Goal: Task Accomplishment & Management: Complete application form

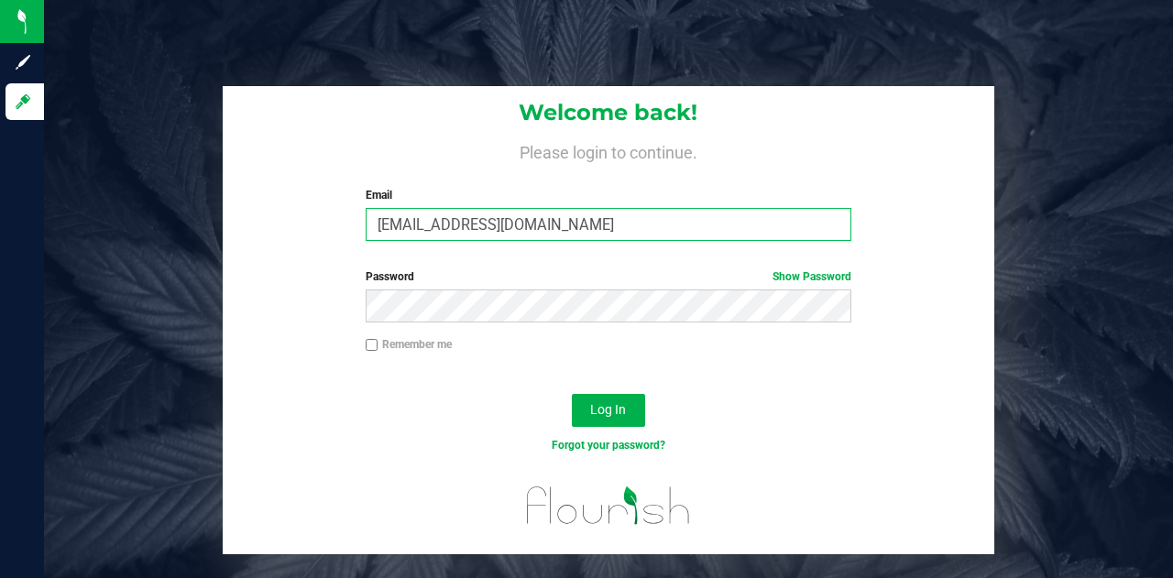
drag, startPoint x: 544, startPoint y: 223, endPoint x: 259, endPoint y: 245, distance: 285.7
click at [259, 245] on div "Welcome back! Please login to continue. Email [EMAIL_ADDRESS][DOMAIN_NAME] Requ…" at bounding box center [608, 170] width 770 height 169
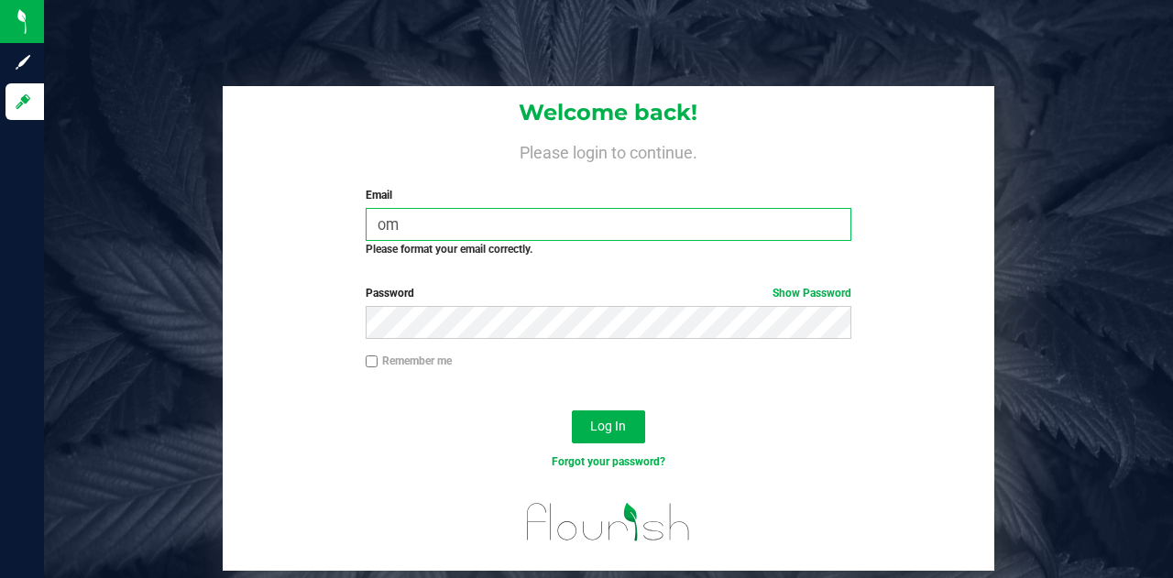
type input "o"
type input "a"
type input "[PERSON_NAME][EMAIL_ADDRESS][DOMAIN_NAME]"
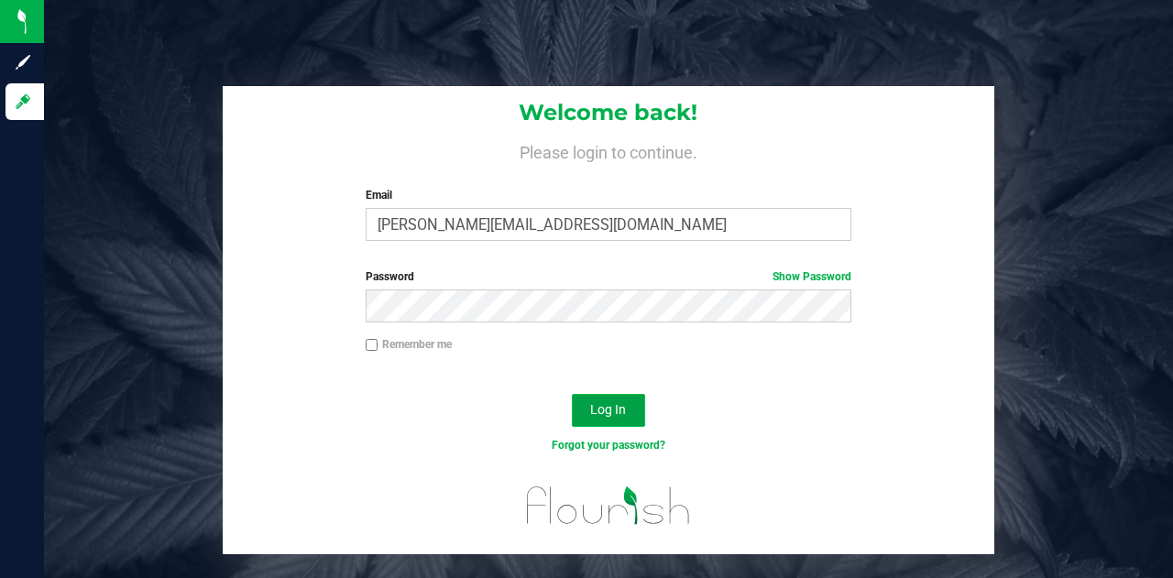
click at [623, 409] on span "Log In" at bounding box center [608, 409] width 36 height 15
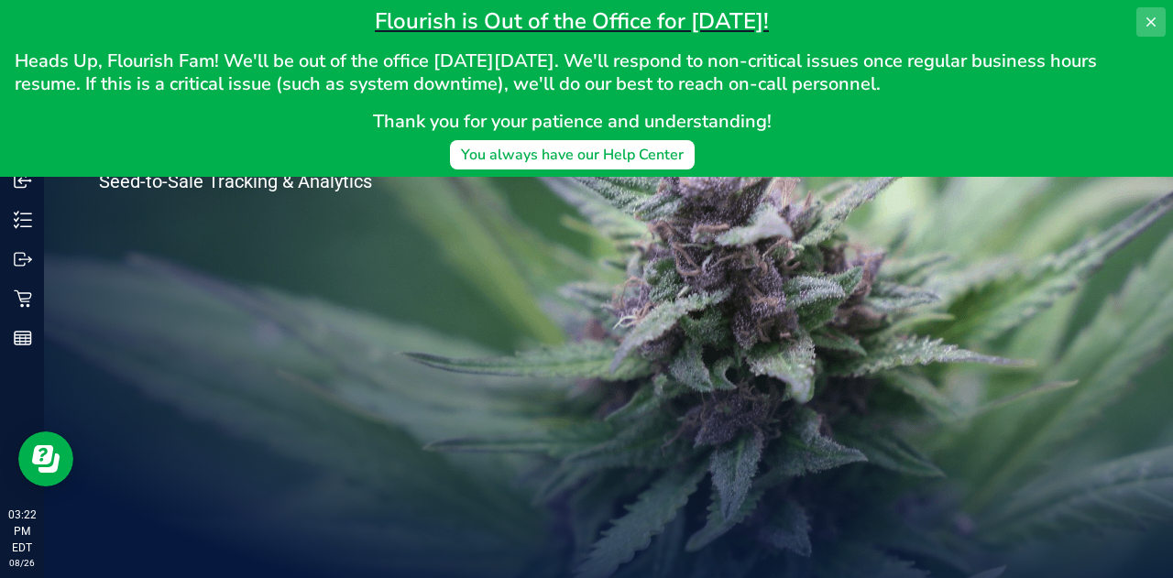
click at [1154, 21] on icon at bounding box center [1150, 22] width 15 height 15
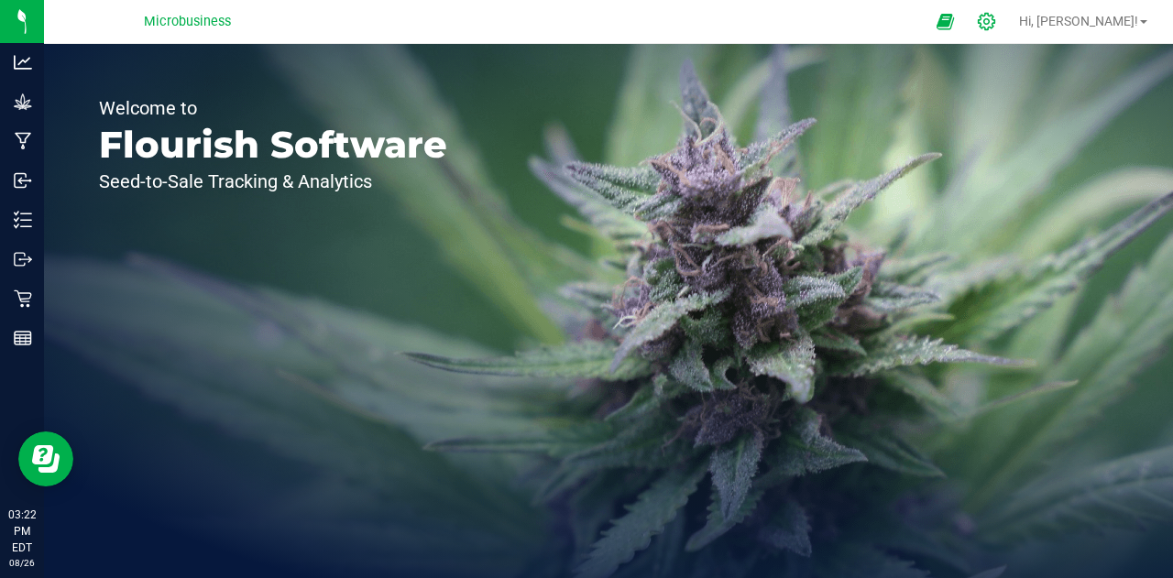
click at [1010, 12] on div at bounding box center [987, 21] width 46 height 39
click at [1010, 10] on div at bounding box center [987, 21] width 46 height 39
click at [996, 16] on icon at bounding box center [986, 21] width 19 height 19
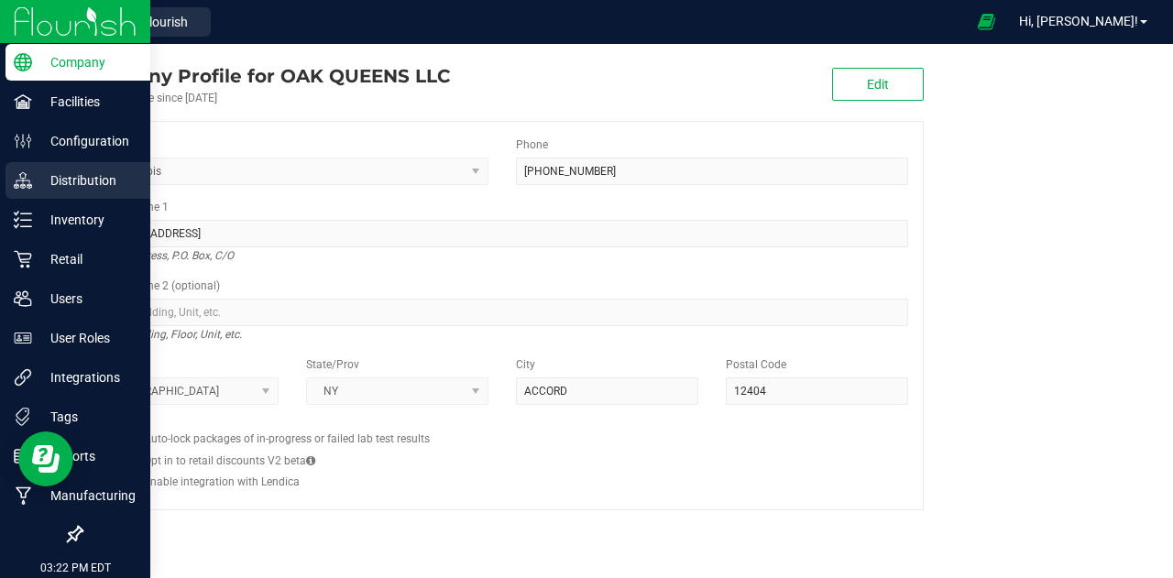
click at [88, 183] on p "Distribution" at bounding box center [87, 180] width 110 height 22
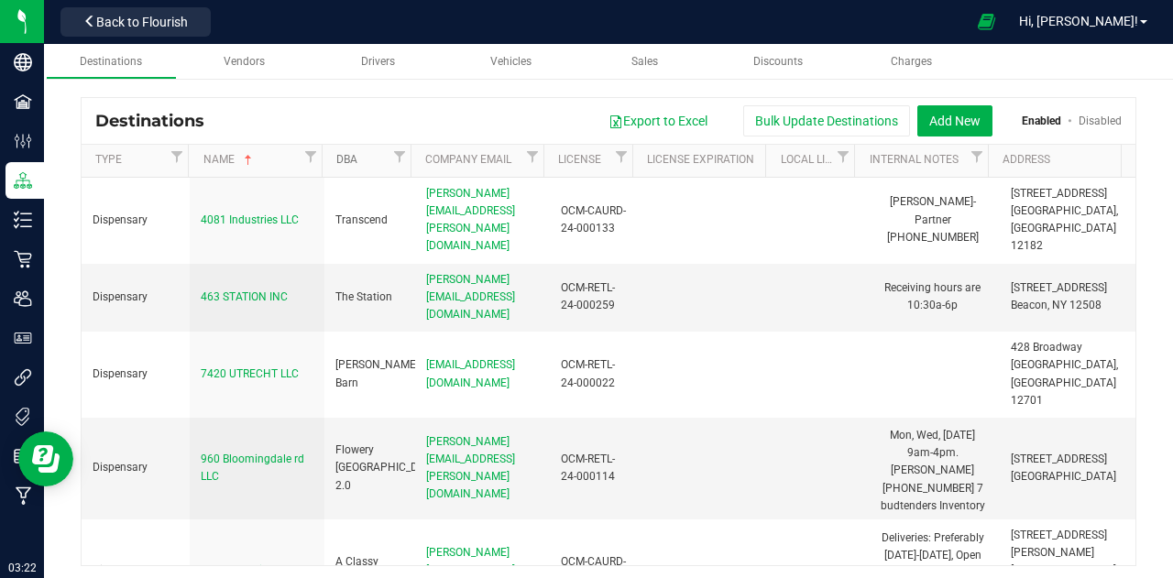
click at [361, 155] on link "DBA" at bounding box center [362, 160] width 52 height 15
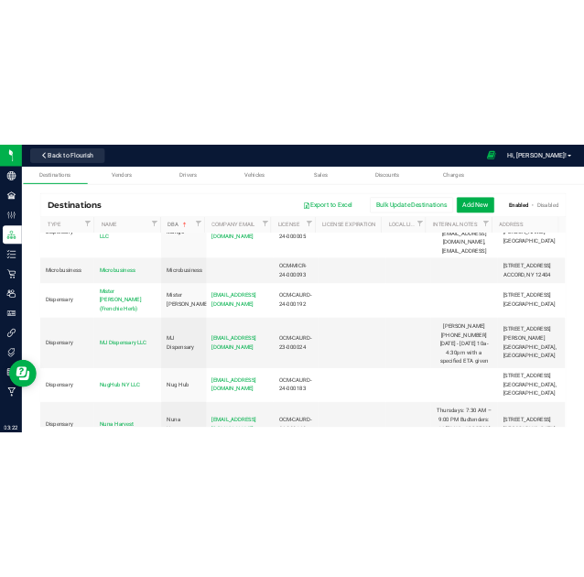
scroll to position [4712, 0]
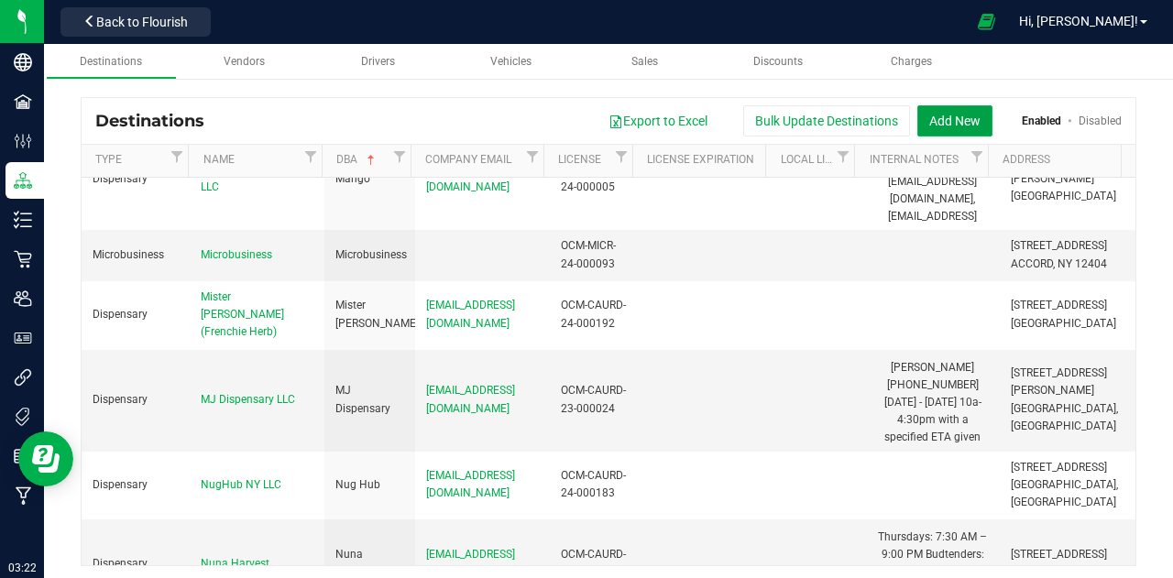
click at [947, 132] on button "Add New" at bounding box center [954, 120] width 75 height 31
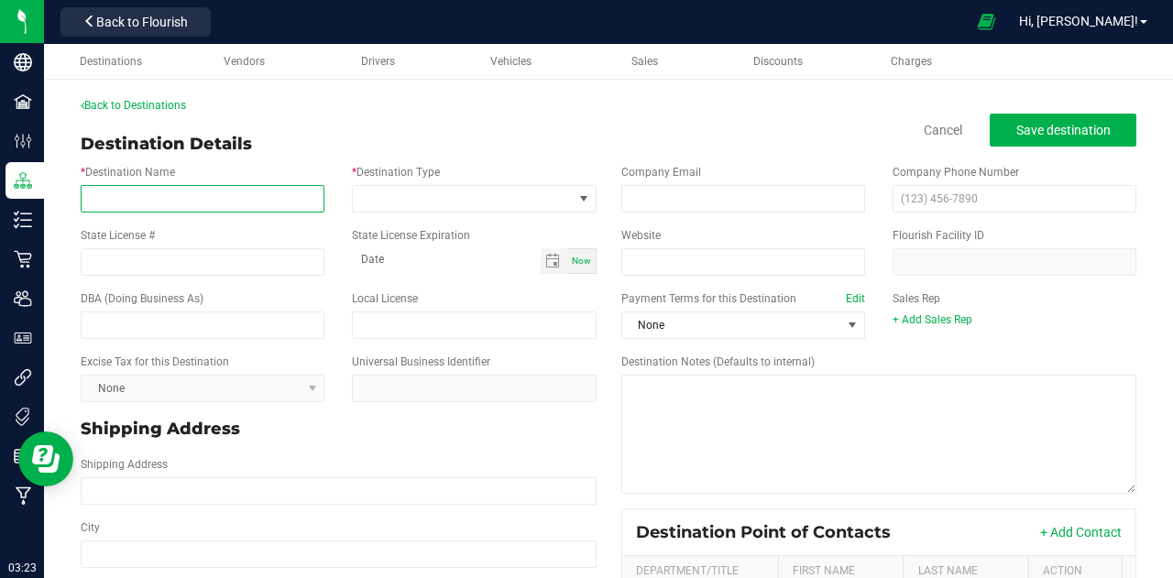
click at [227, 195] on input "* Destination Name" at bounding box center [203, 198] width 244 height 27
paste input "Oz Dispensary"
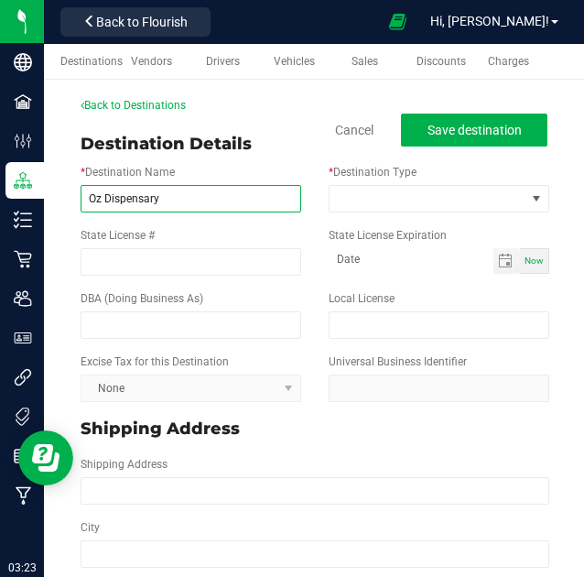
type input "Oz Dispensary"
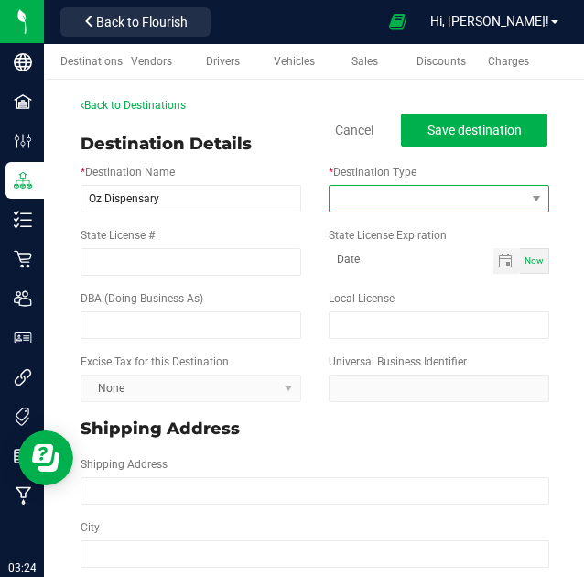
click at [398, 201] on span at bounding box center [428, 199] width 196 height 26
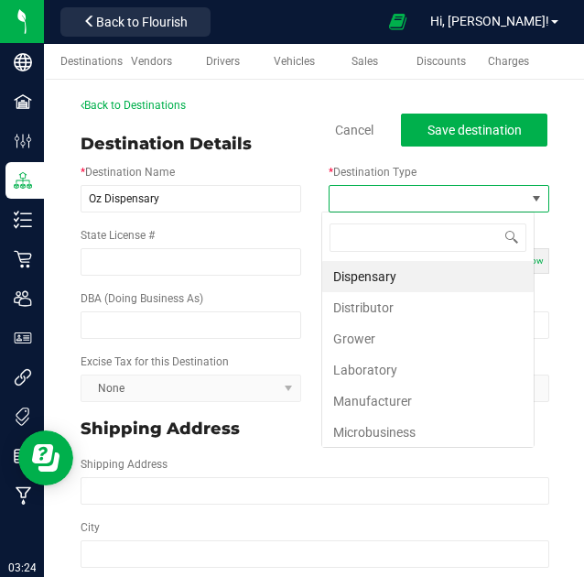
scroll to position [27, 213]
click at [403, 277] on li "Dispensary" at bounding box center [428, 276] width 212 height 31
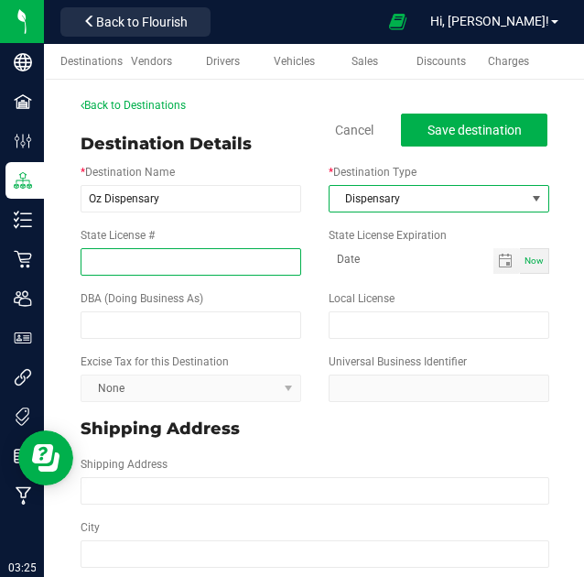
click at [206, 267] on input "State License #" at bounding box center [191, 261] width 221 height 27
paste input "OCM-CAURD-24-000212"
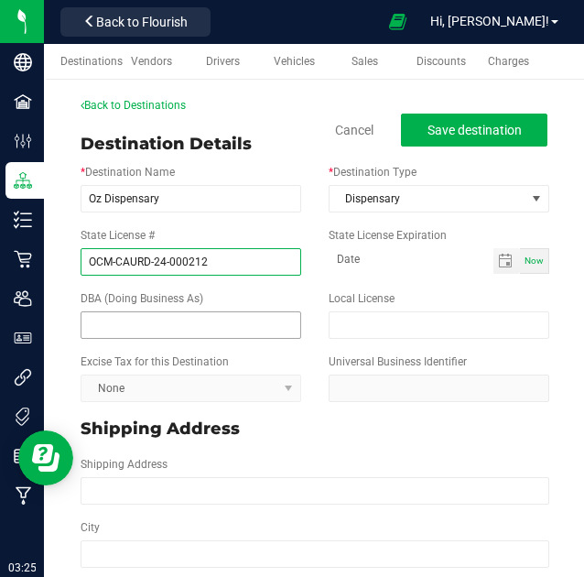
type input "OCM-CAURD-24-000212"
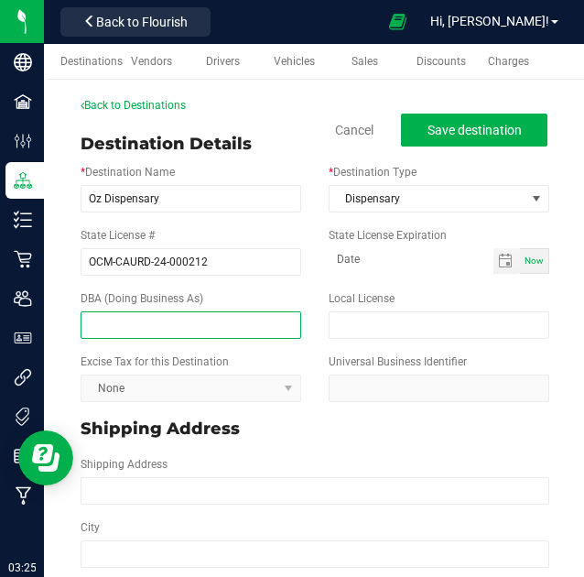
click at [198, 323] on input "text" at bounding box center [191, 324] width 221 height 27
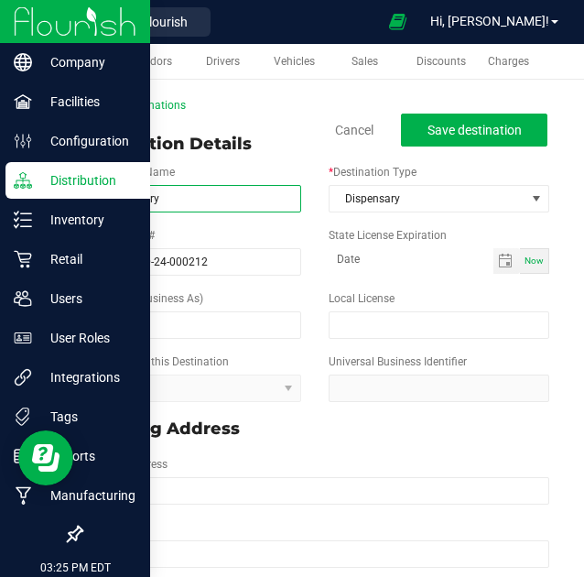
drag, startPoint x: 183, startPoint y: 200, endPoint x: 42, endPoint y: 199, distance: 141.1
click at [42, 199] on div "Company Facilities Configuration Distribution Inventory Retail Users User Roles…" at bounding box center [292, 288] width 584 height 577
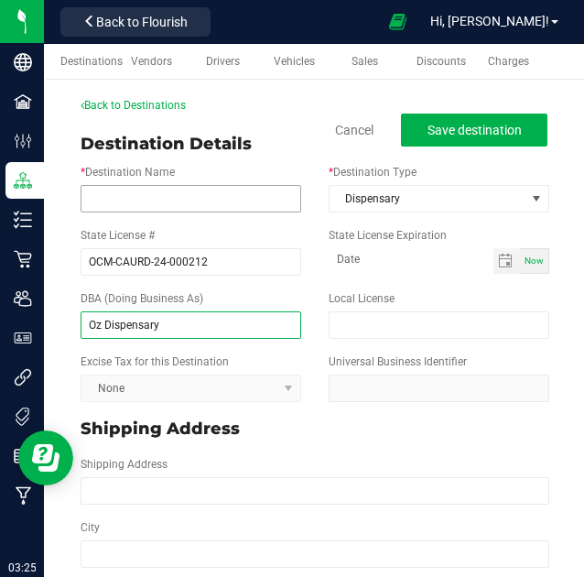
type input "Oz Dispensary"
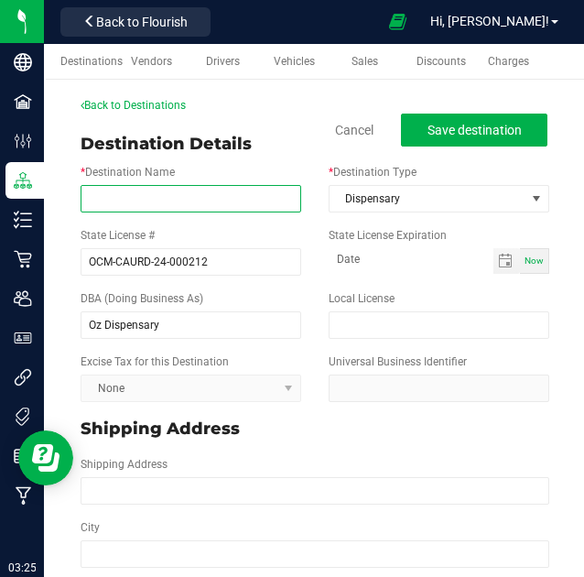
click at [136, 199] on input "* Destination Name" at bounding box center [191, 198] width 221 height 27
paste input "Oz Dispensary"
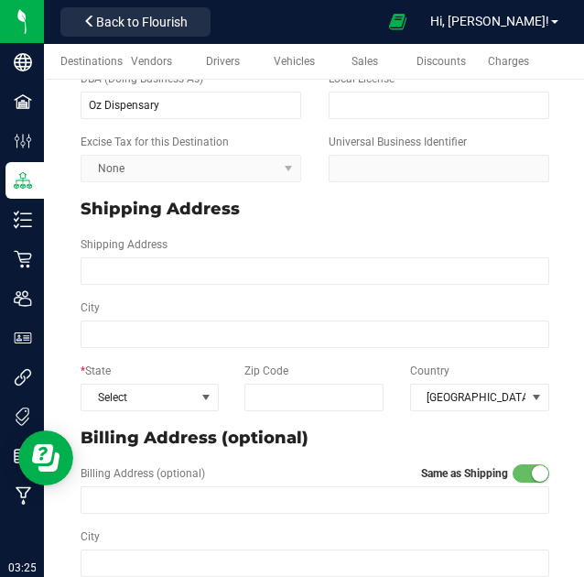
scroll to position [222, 0]
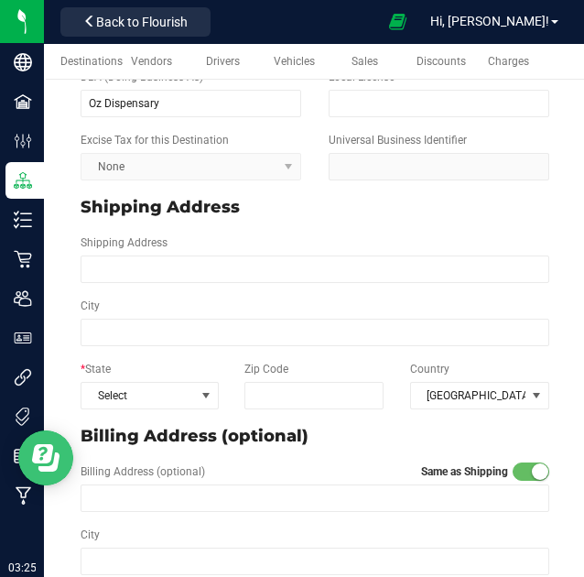
type input "Oz Dispensary"
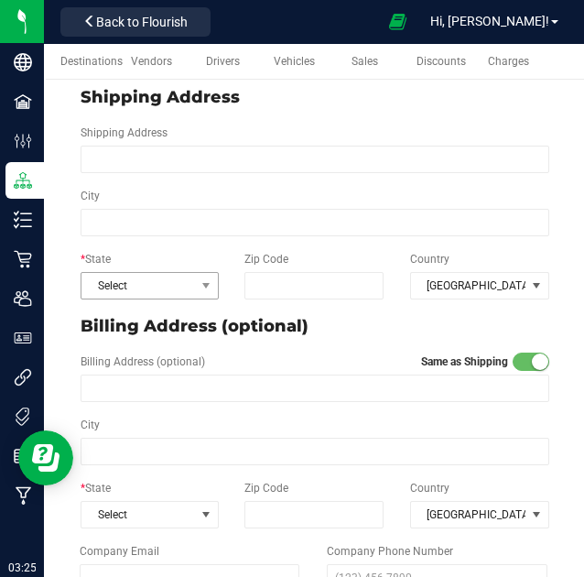
scroll to position [332, 0]
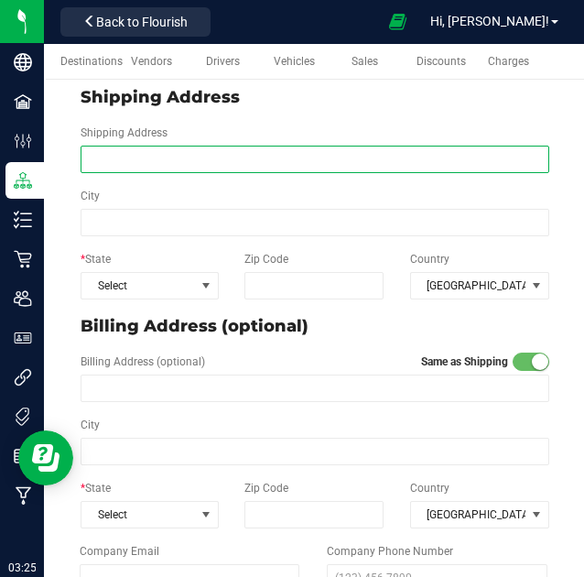
click at [132, 160] on input "Shipping Address" at bounding box center [315, 159] width 469 height 27
paste input "[STREET_ADDRESS][PERSON_NAME]"
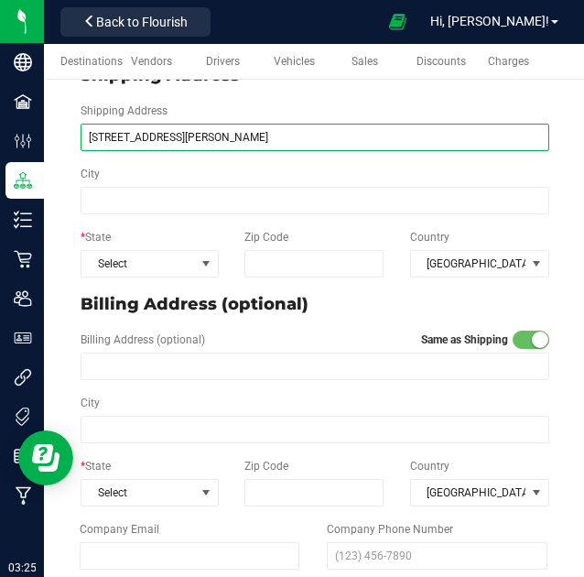
scroll to position [352, 0]
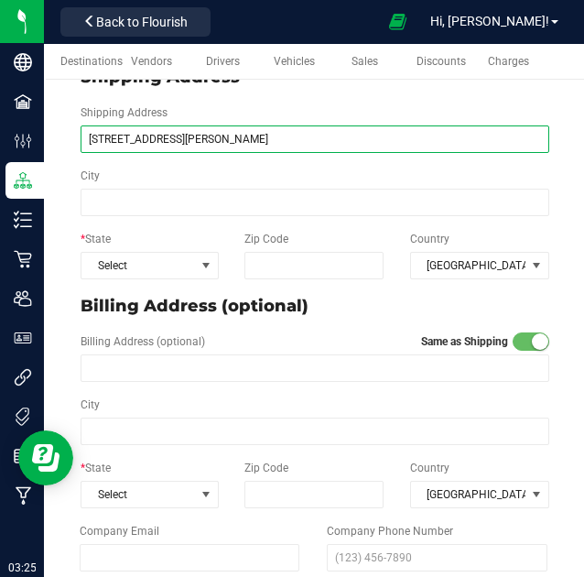
type input "[STREET_ADDRESS][PERSON_NAME]"
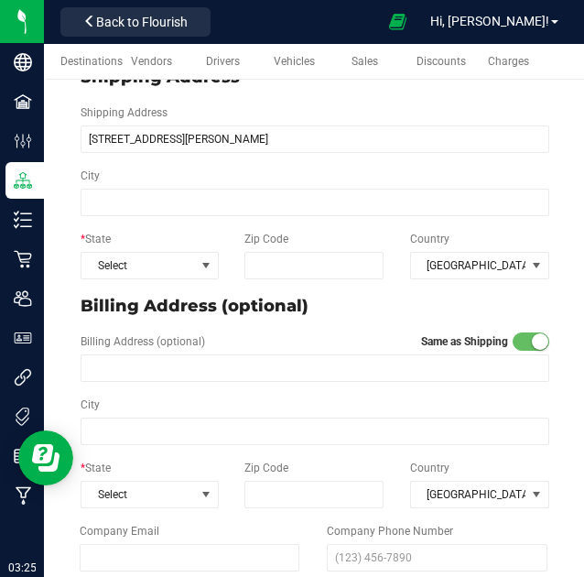
type input "[STREET_ADDRESS][PERSON_NAME]"
click at [121, 183] on div "City" at bounding box center [315, 192] width 497 height 49
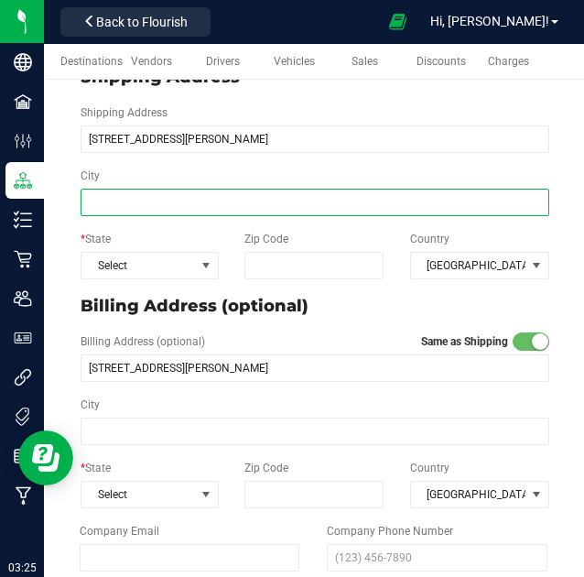
click at [130, 204] on input "City" at bounding box center [315, 202] width 469 height 27
type input "[GEOGRAPHIC_DATA]"
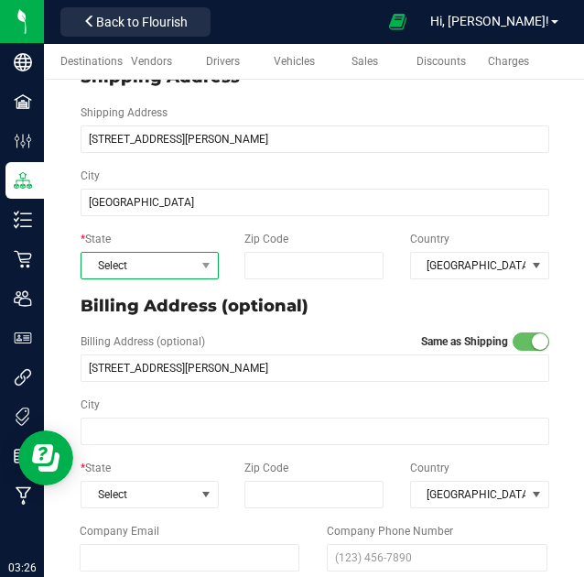
type input "[GEOGRAPHIC_DATA]"
click at [142, 268] on span "Select" at bounding box center [139, 266] width 114 height 26
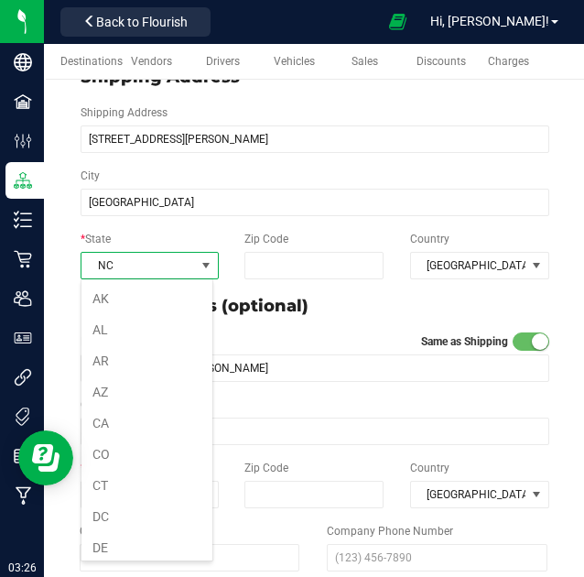
scroll to position [793, 0]
click at [153, 549] on li "NY" at bounding box center [147, 564] width 131 height 31
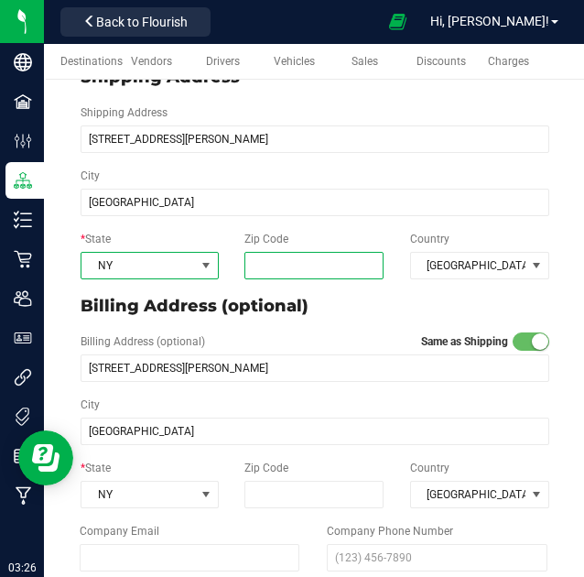
click at [296, 261] on input "Zip Code" at bounding box center [314, 265] width 139 height 27
type input "10314"
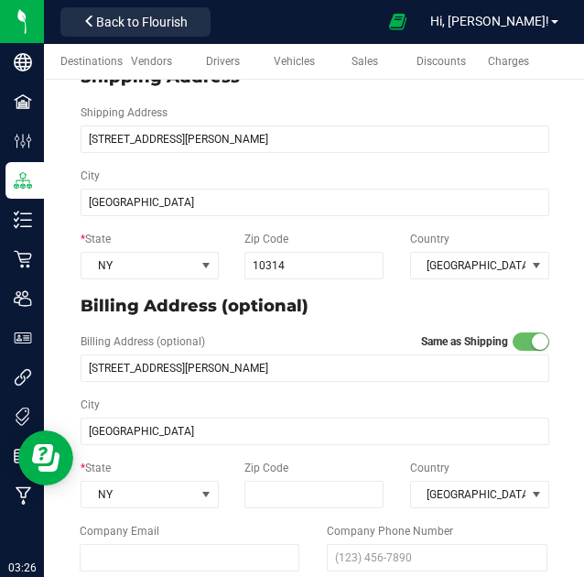
type input "10314"
click at [348, 311] on p "Billing Address (optional)" at bounding box center [315, 306] width 469 height 25
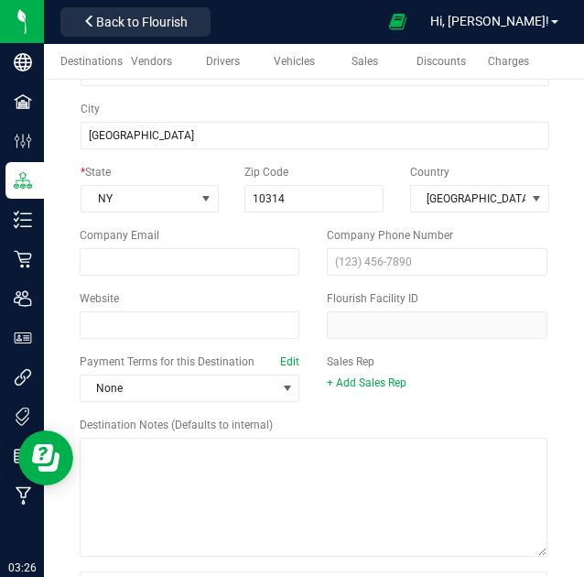
scroll to position [650, 0]
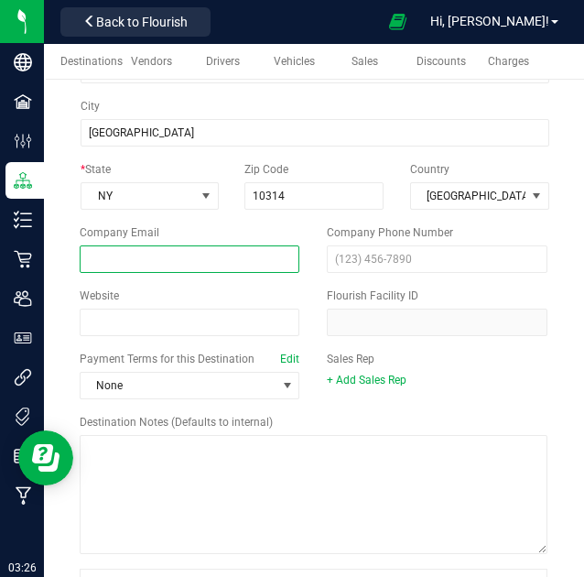
click at [159, 257] on input "email" at bounding box center [190, 259] width 221 height 27
paste input "[EMAIL_ADDRESS][DOMAIN_NAME]"
type input "[EMAIL_ADDRESS][DOMAIN_NAME]"
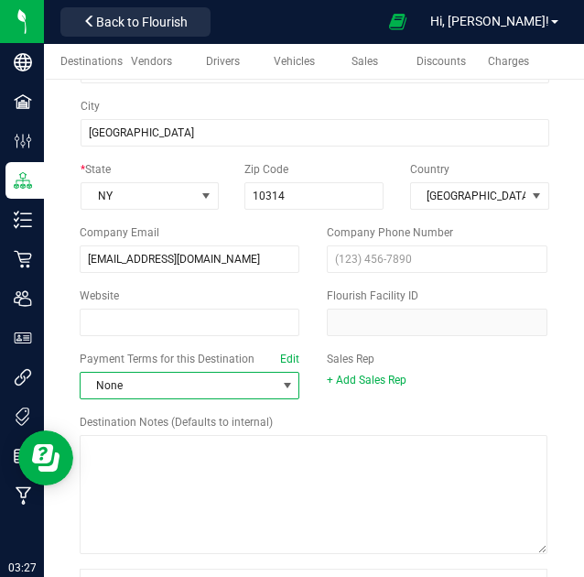
click at [280, 385] on span at bounding box center [287, 385] width 15 height 15
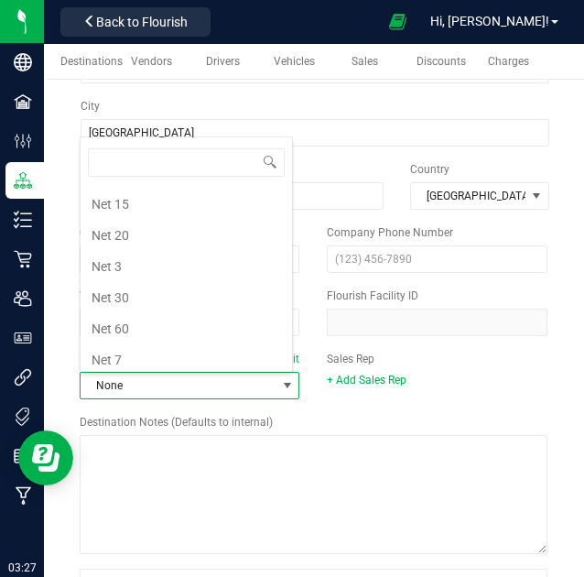
scroll to position [191, 0]
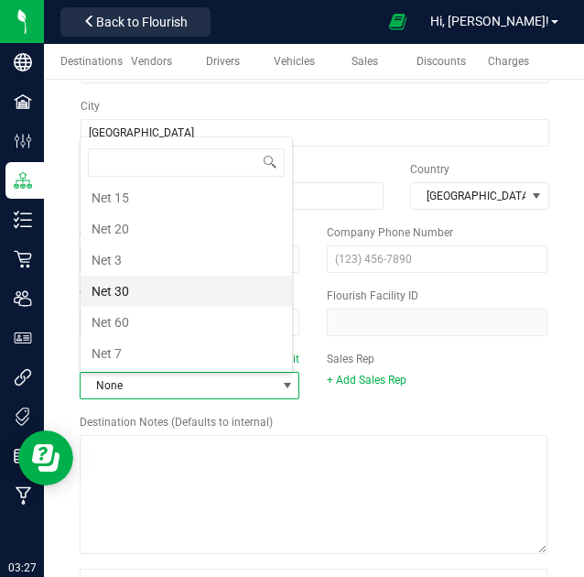
click at [144, 276] on li "Net 30" at bounding box center [187, 291] width 212 height 31
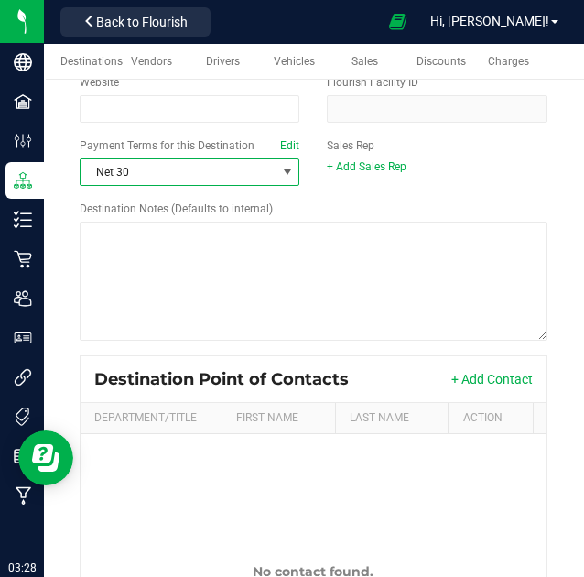
scroll to position [865, 0]
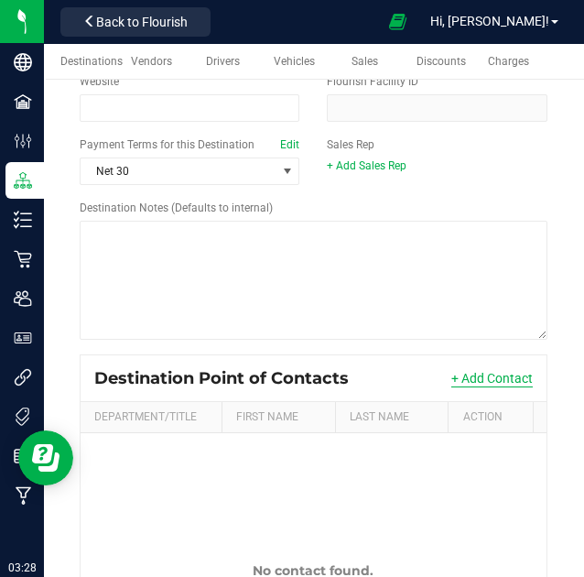
click at [491, 377] on button "+ Add Contact" at bounding box center [493, 378] width 82 height 18
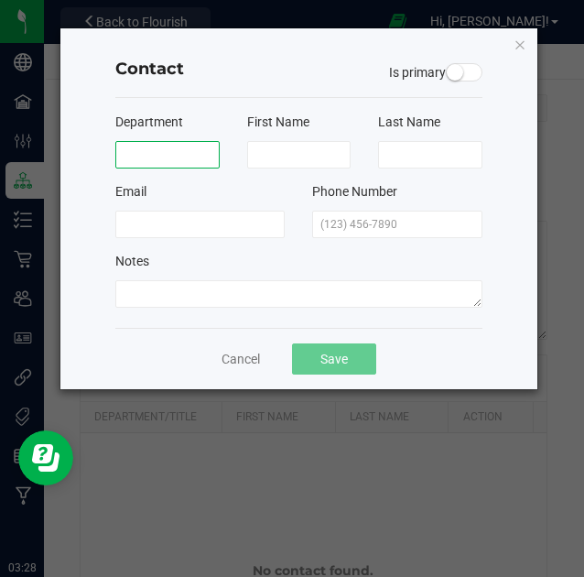
click at [173, 147] on input at bounding box center [167, 154] width 104 height 27
type input "Owner"
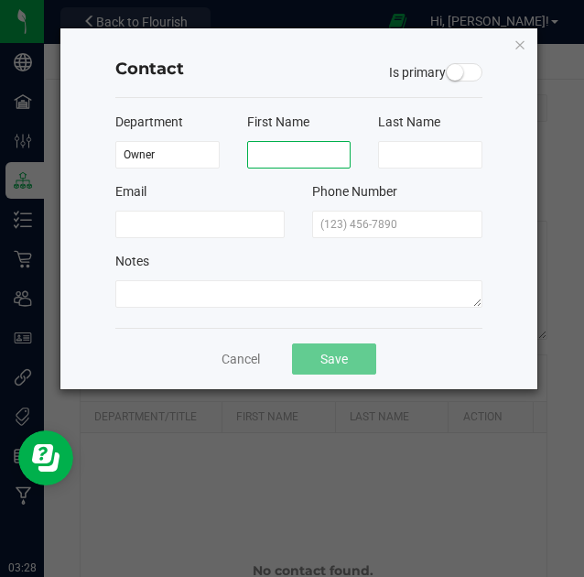
click at [286, 158] on input at bounding box center [299, 154] width 104 height 27
type input "Mo"
click at [412, 149] on input at bounding box center [430, 154] width 104 height 27
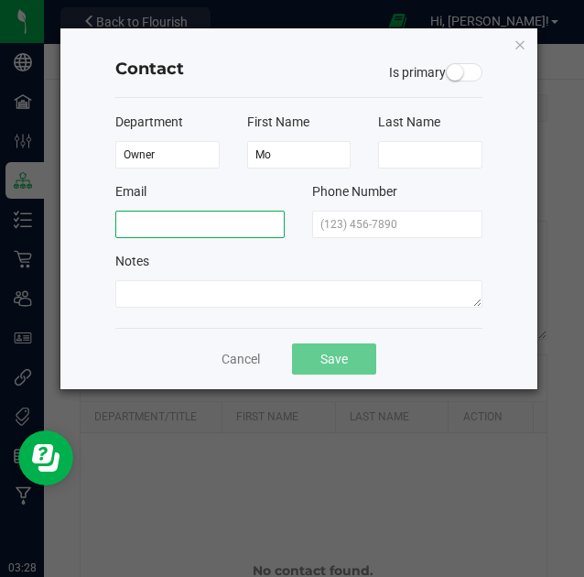
click at [225, 223] on input at bounding box center [199, 224] width 169 height 27
paste input "[EMAIL_ADDRESS][DOMAIN_NAME]"
type input "[EMAIL_ADDRESS][DOMAIN_NAME]"
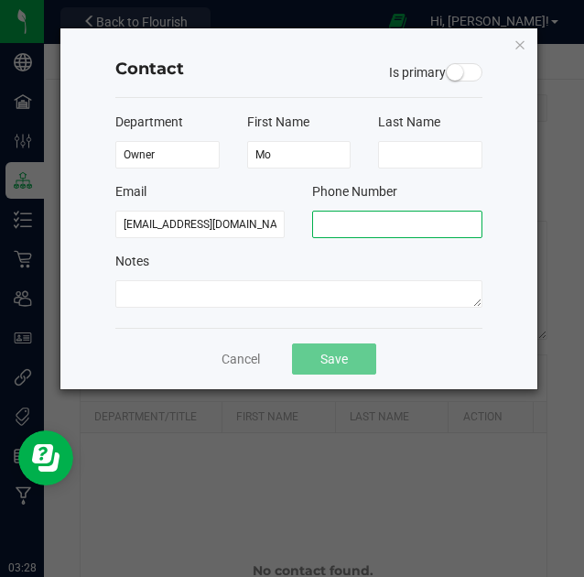
click at [394, 224] on input "text" at bounding box center [396, 224] width 169 height 27
type input "[PHONE_NUMBER]"
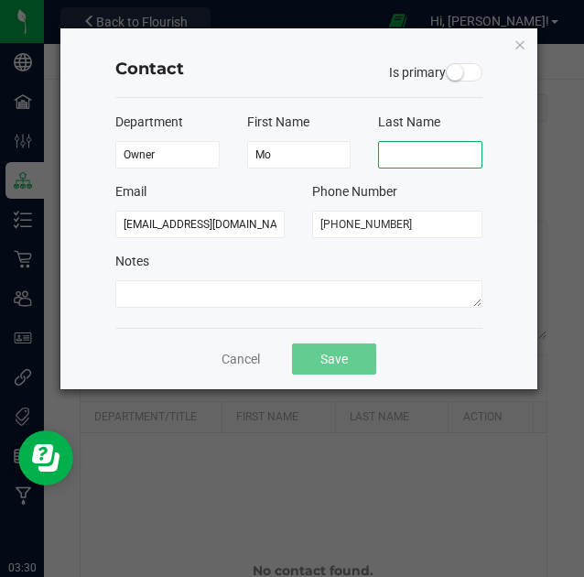
click at [430, 160] on input at bounding box center [430, 154] width 104 height 27
type input "."
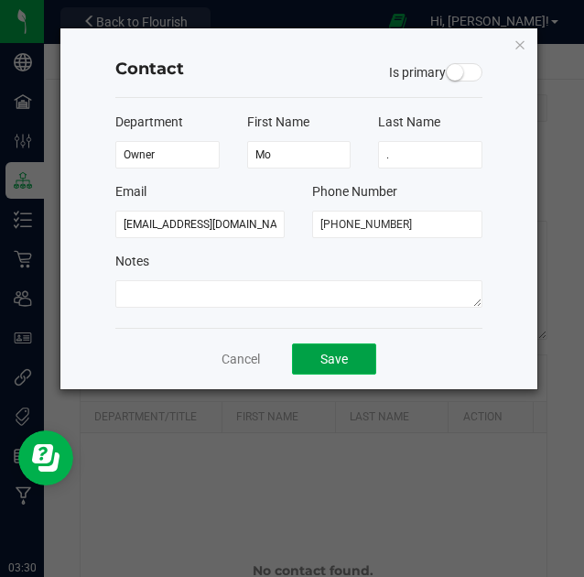
click at [334, 367] on button "Save" at bounding box center [334, 359] width 84 height 31
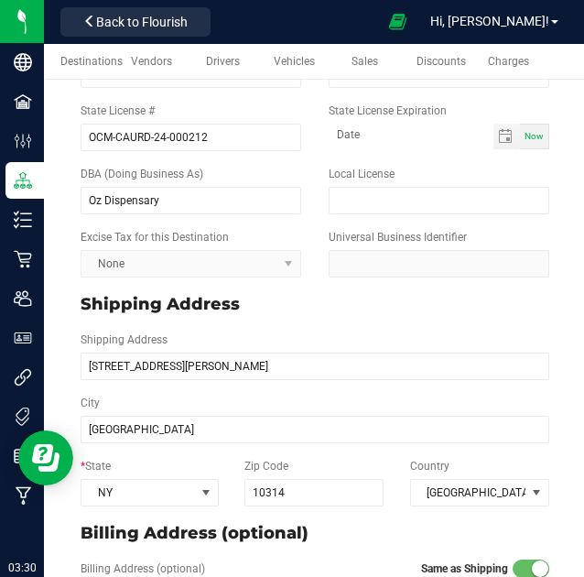
scroll to position [0, 0]
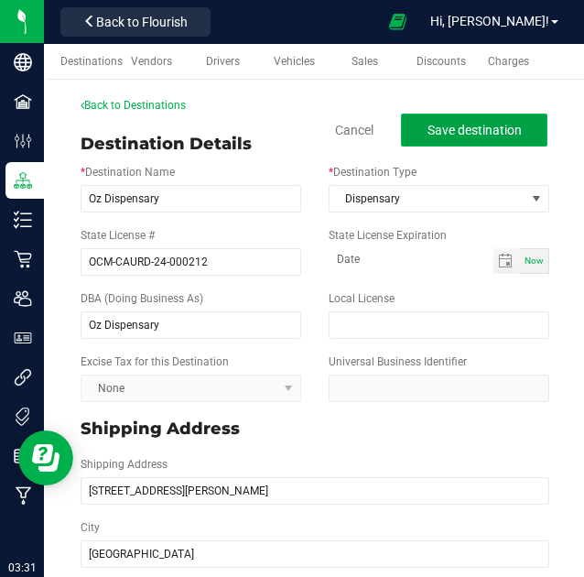
click at [468, 132] on span "Save destination" at bounding box center [475, 130] width 94 height 15
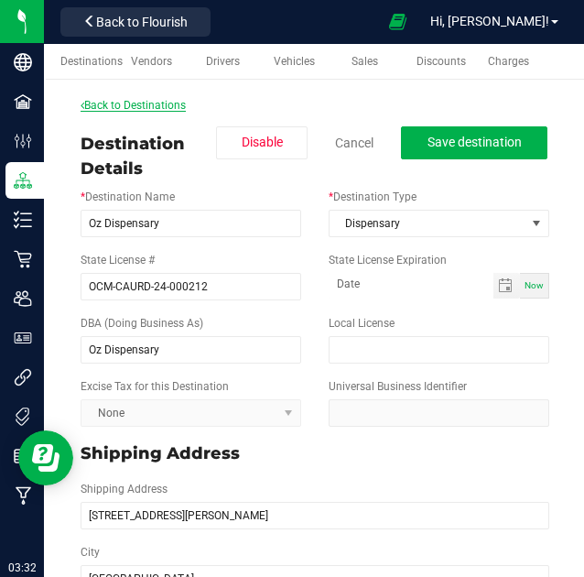
click at [117, 100] on link "Back to Destinations" at bounding box center [133, 105] width 105 height 13
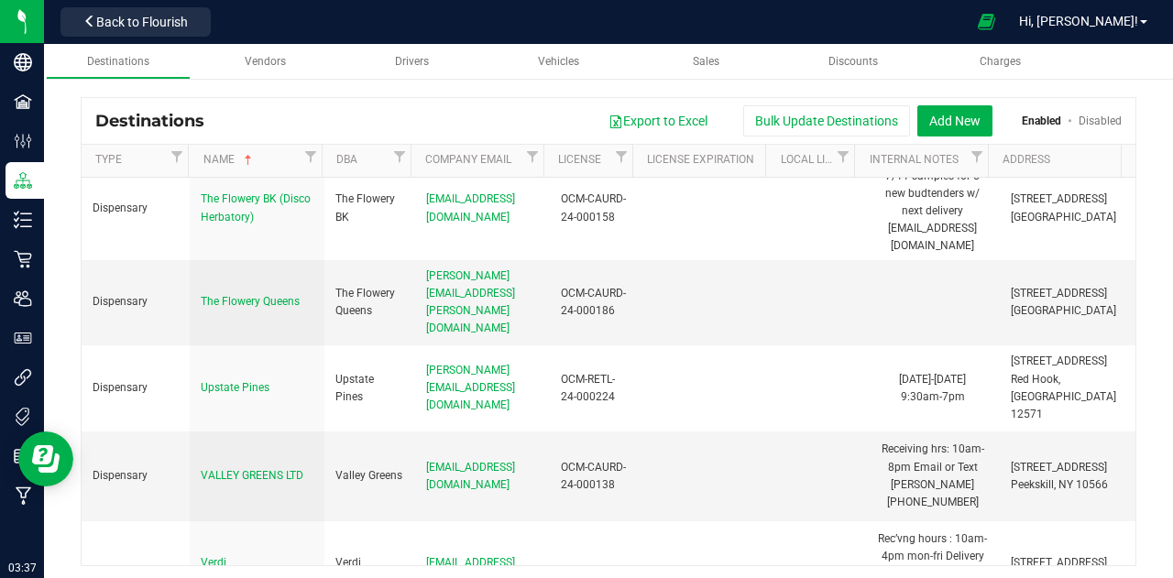
scroll to position [6768, 0]
